Goal: Use online tool/utility: Utilize a website feature to perform a specific function

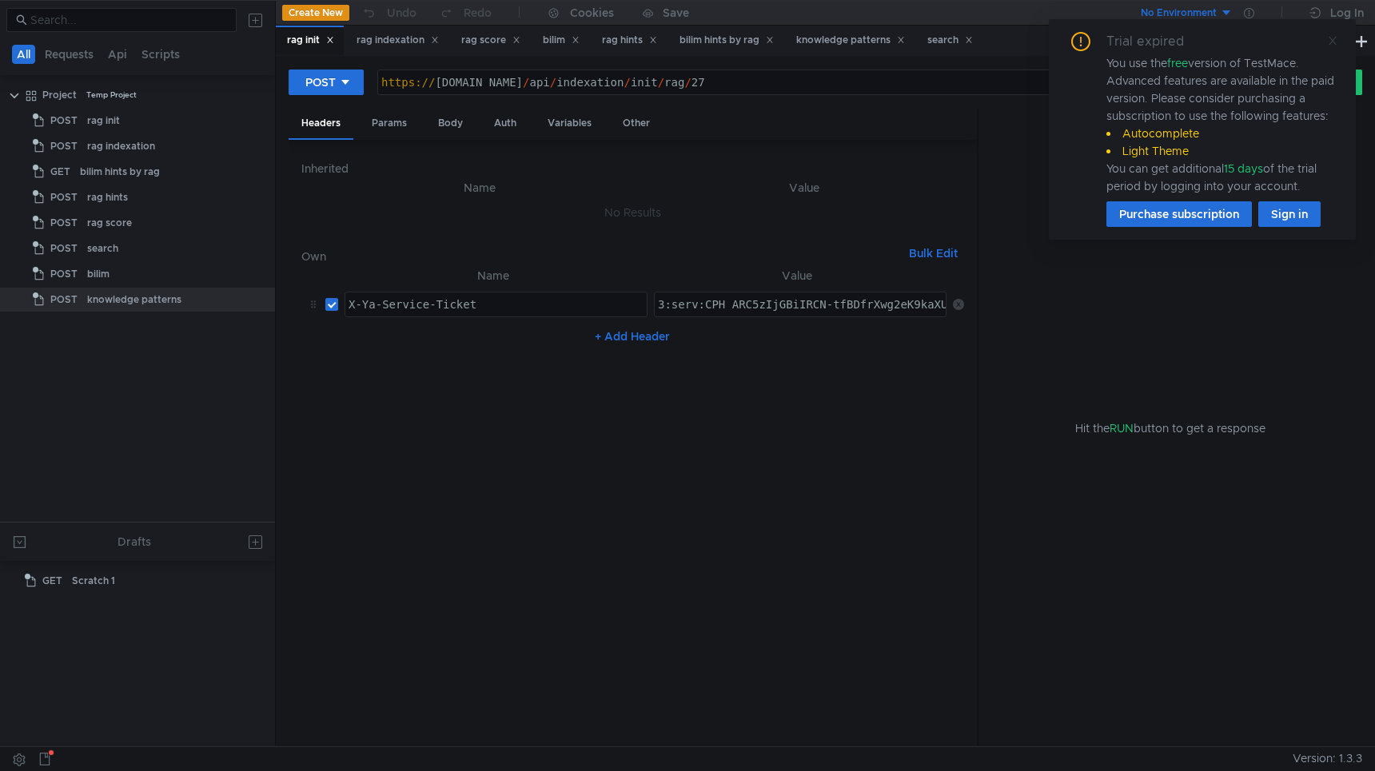
click at [1335, 42] on icon at bounding box center [1332, 40] width 11 height 11
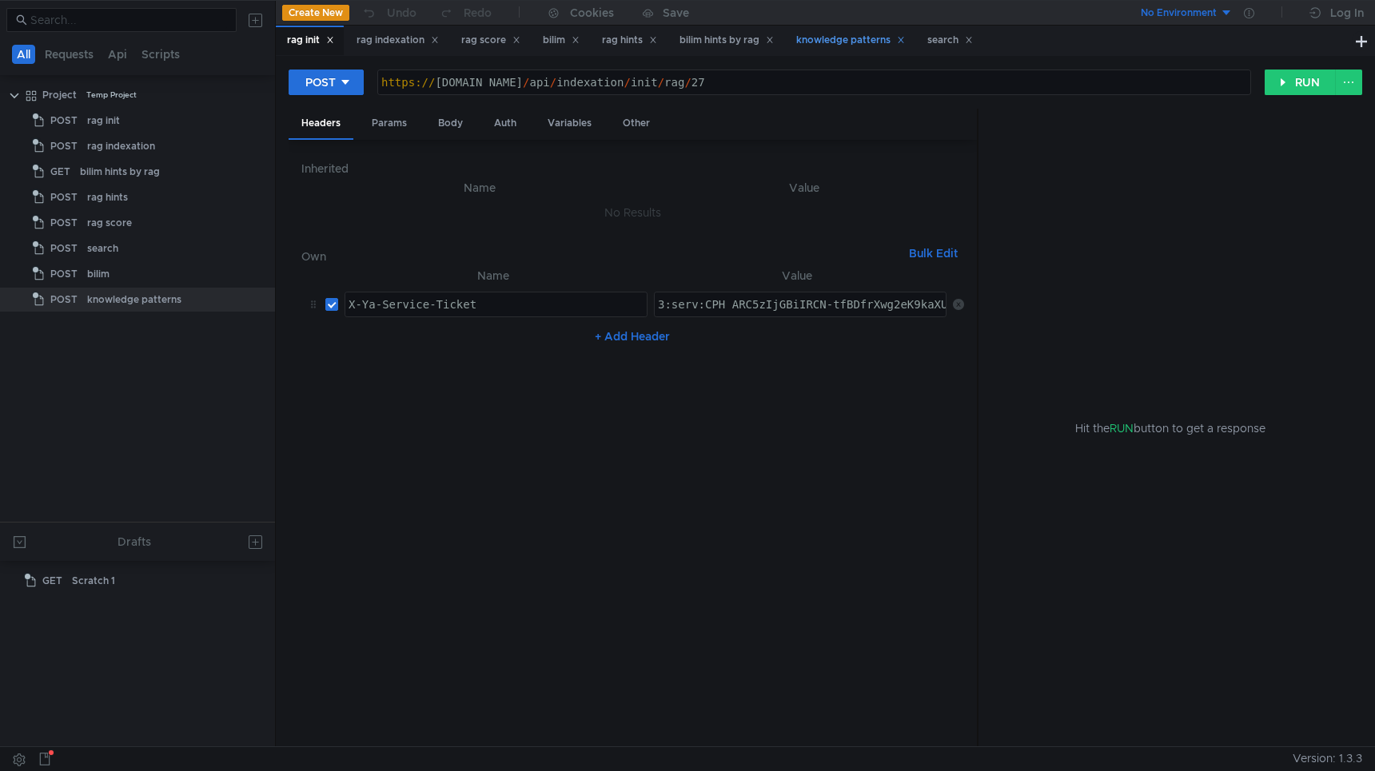
click at [833, 46] on div "knowledge patterns" at bounding box center [850, 40] width 109 height 17
click at [1294, 89] on button "RUN" at bounding box center [1299, 83] width 71 height 26
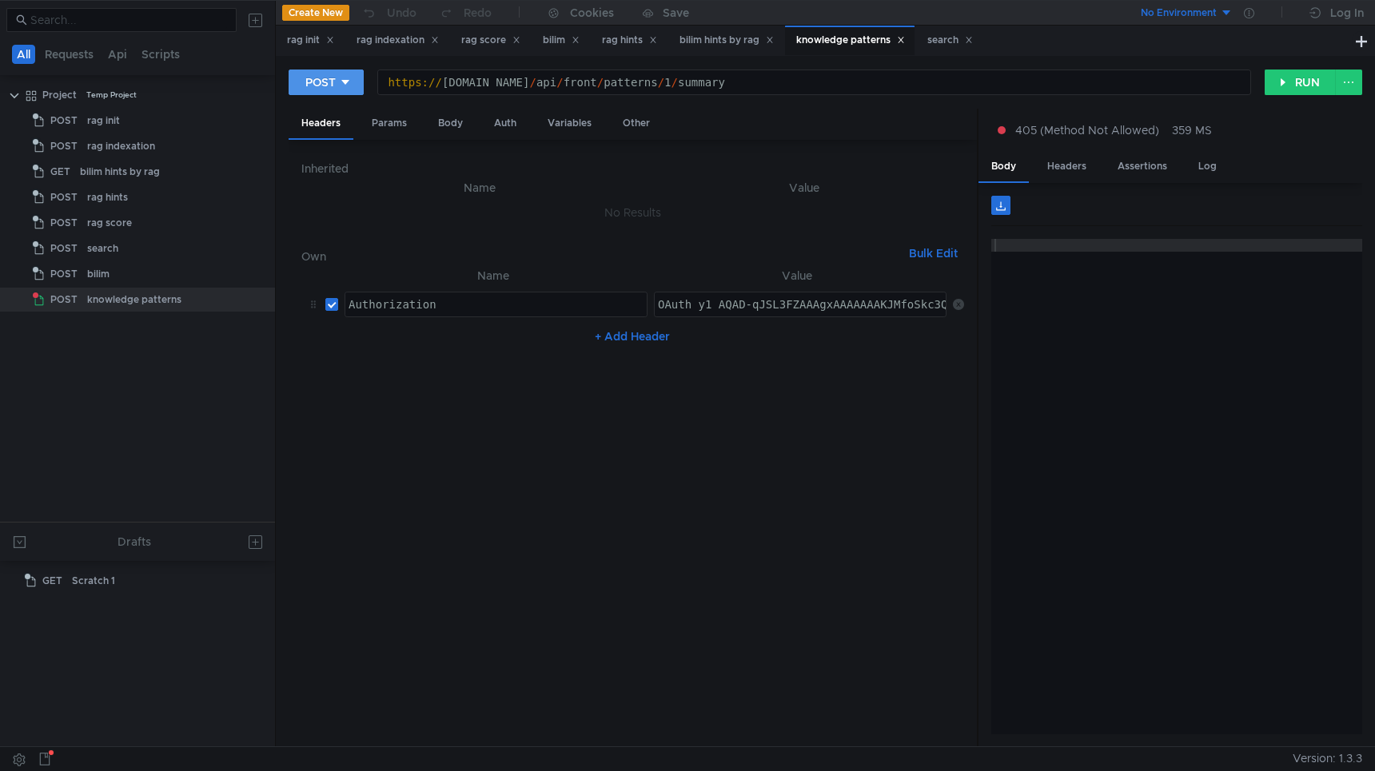
click at [344, 87] on icon at bounding box center [345, 82] width 11 height 11
click at [325, 121] on li "GET" at bounding box center [326, 116] width 75 height 26
click at [1294, 82] on button "RUN" at bounding box center [1299, 83] width 71 height 26
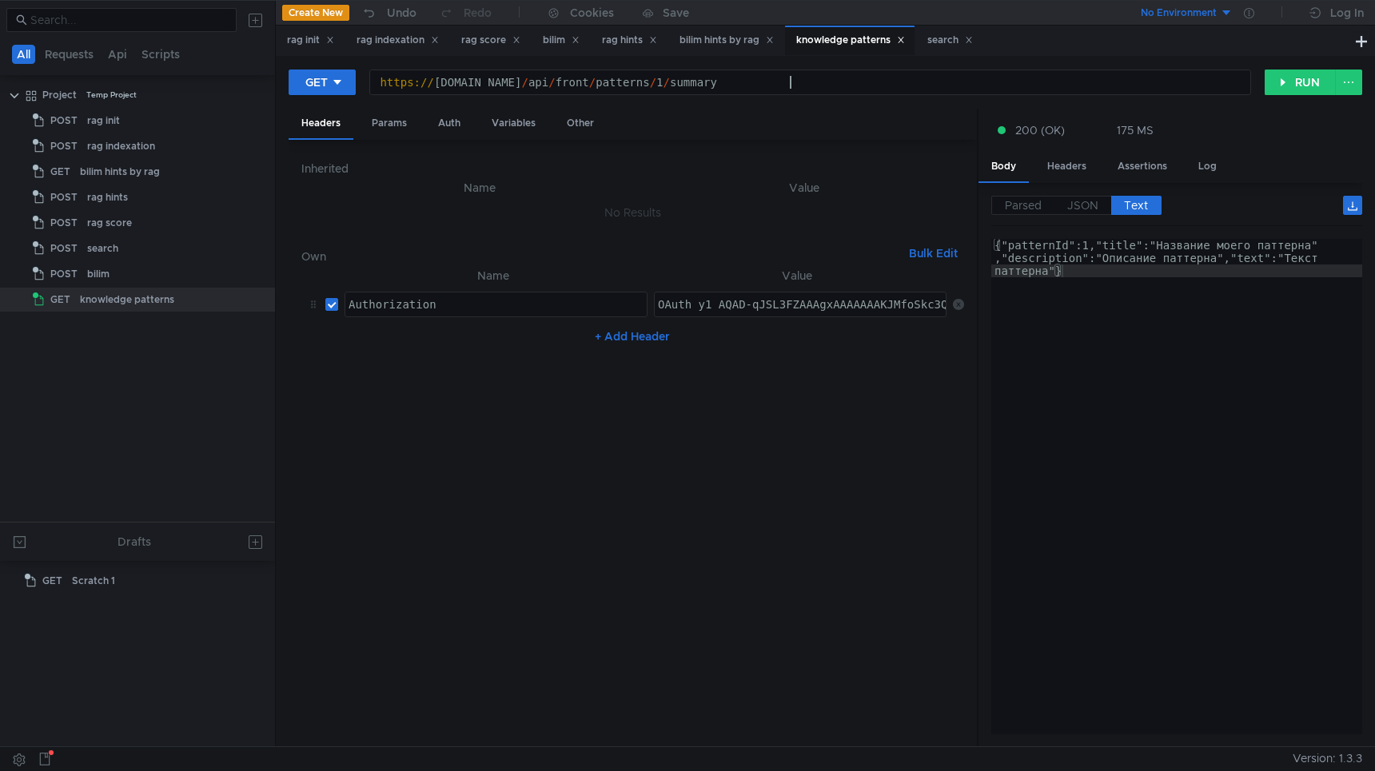
click at [789, 84] on div "https:// [DOMAIN_NAME] / api / front / patterns / 1 / summary" at bounding box center [810, 95] width 880 height 38
click at [1276, 82] on button "RUN" at bounding box center [1299, 83] width 71 height 26
click at [794, 84] on div "https:// [DOMAIN_NAME] / api / front / patterns / 1" at bounding box center [810, 95] width 880 height 38
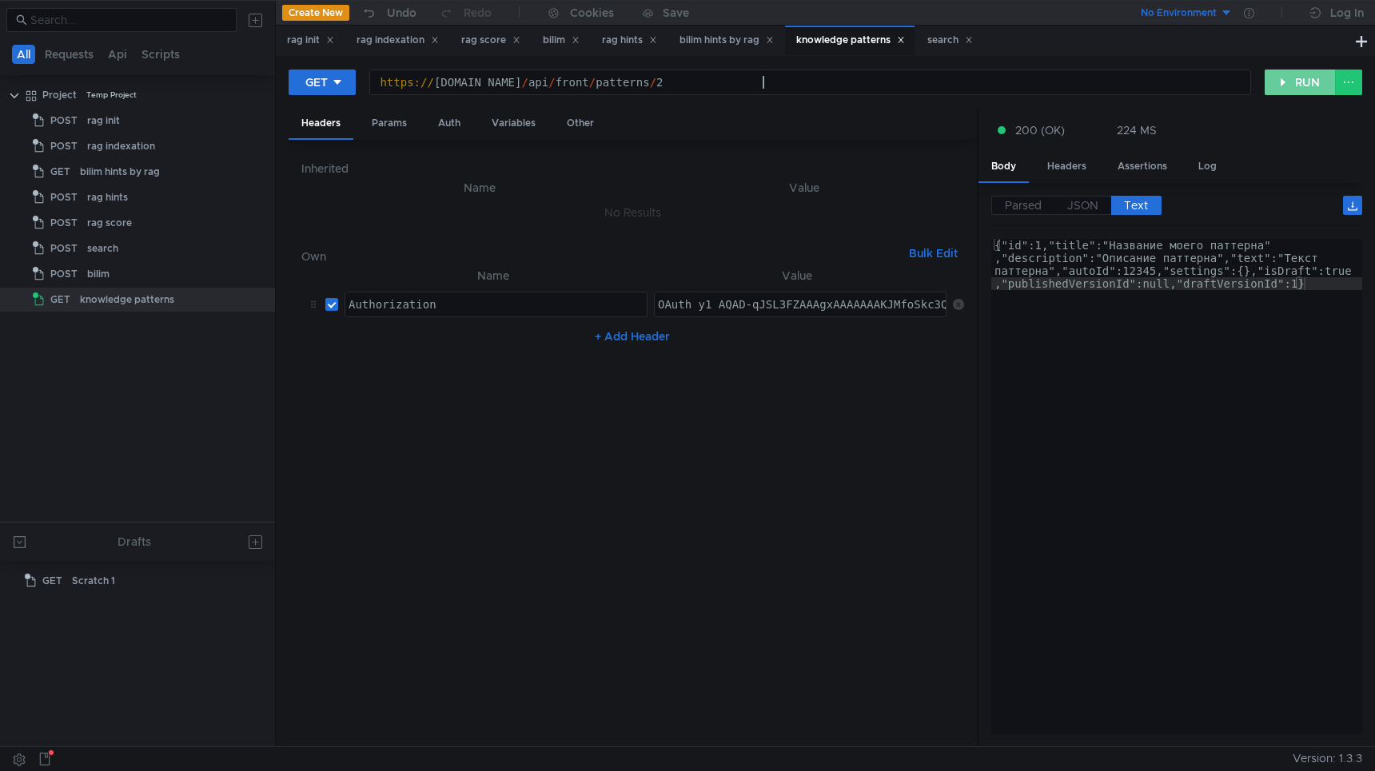
type textarea "[URL][DOMAIN_NAME]"
click at [1312, 90] on button "RUN" at bounding box center [1299, 83] width 71 height 26
type textarea "{"id":2,"title":"test2409название111","description":"test2409описание111","text…"
click at [1277, 274] on div "{"id":2,"title":"test2409название111","description" :"test2409описание111","tex…" at bounding box center [1176, 538] width 371 height 598
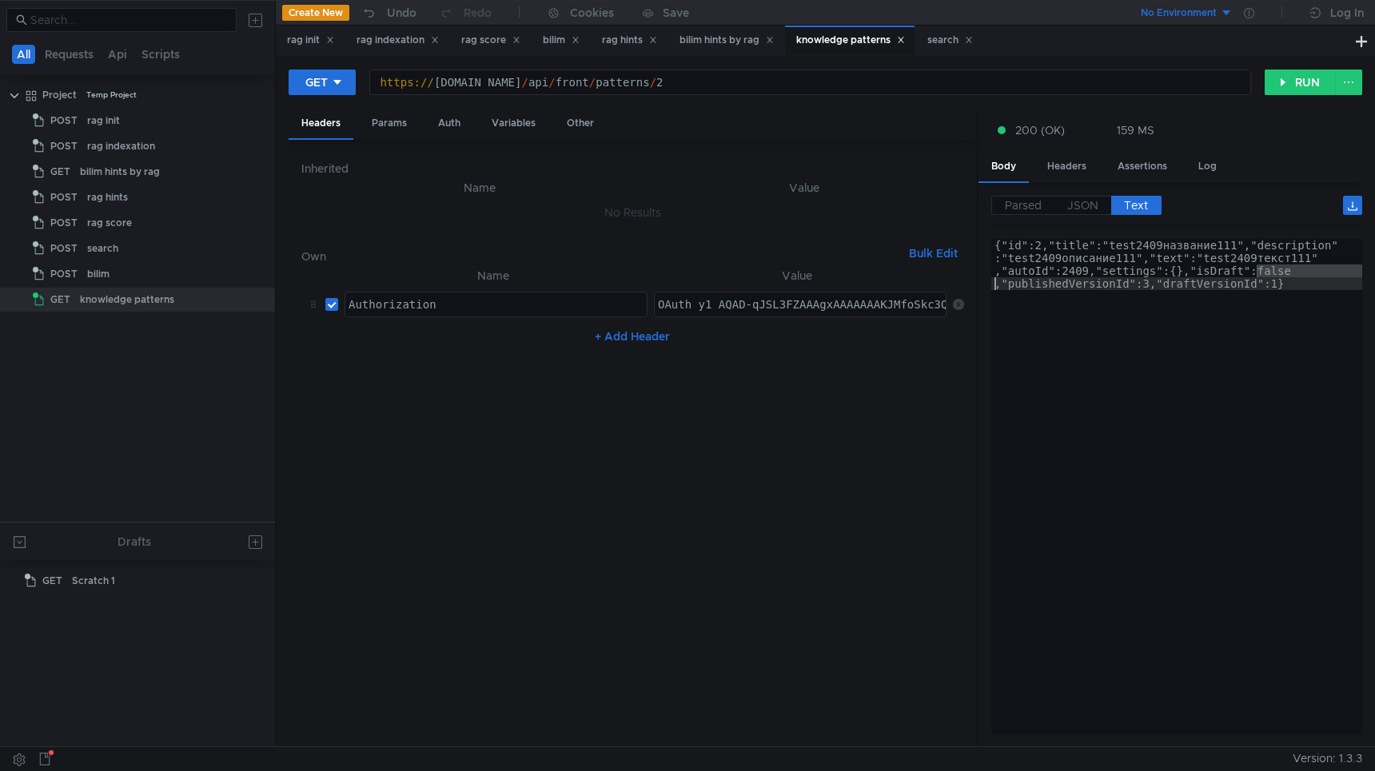
click at [1272, 408] on div "{"id":2,"title":"test2409название111","description" :"test2409описание111","tex…" at bounding box center [1176, 538] width 371 height 598
click at [1266, 427] on div "{"id":2,"title":"test2409название111","description" :"test2409описание111","tex…" at bounding box center [1176, 538] width 371 height 598
click at [1288, 260] on div "{"id":2,"title":"test2409название111","description" :"test2409описание111","tex…" at bounding box center [1176, 538] width 371 height 598
click at [1293, 282] on div "{"id":2,"title":"test2409название111","description" :"test2409описание111","tex…" at bounding box center [1176, 538] width 371 height 598
